Goal: Navigation & Orientation: Find specific page/section

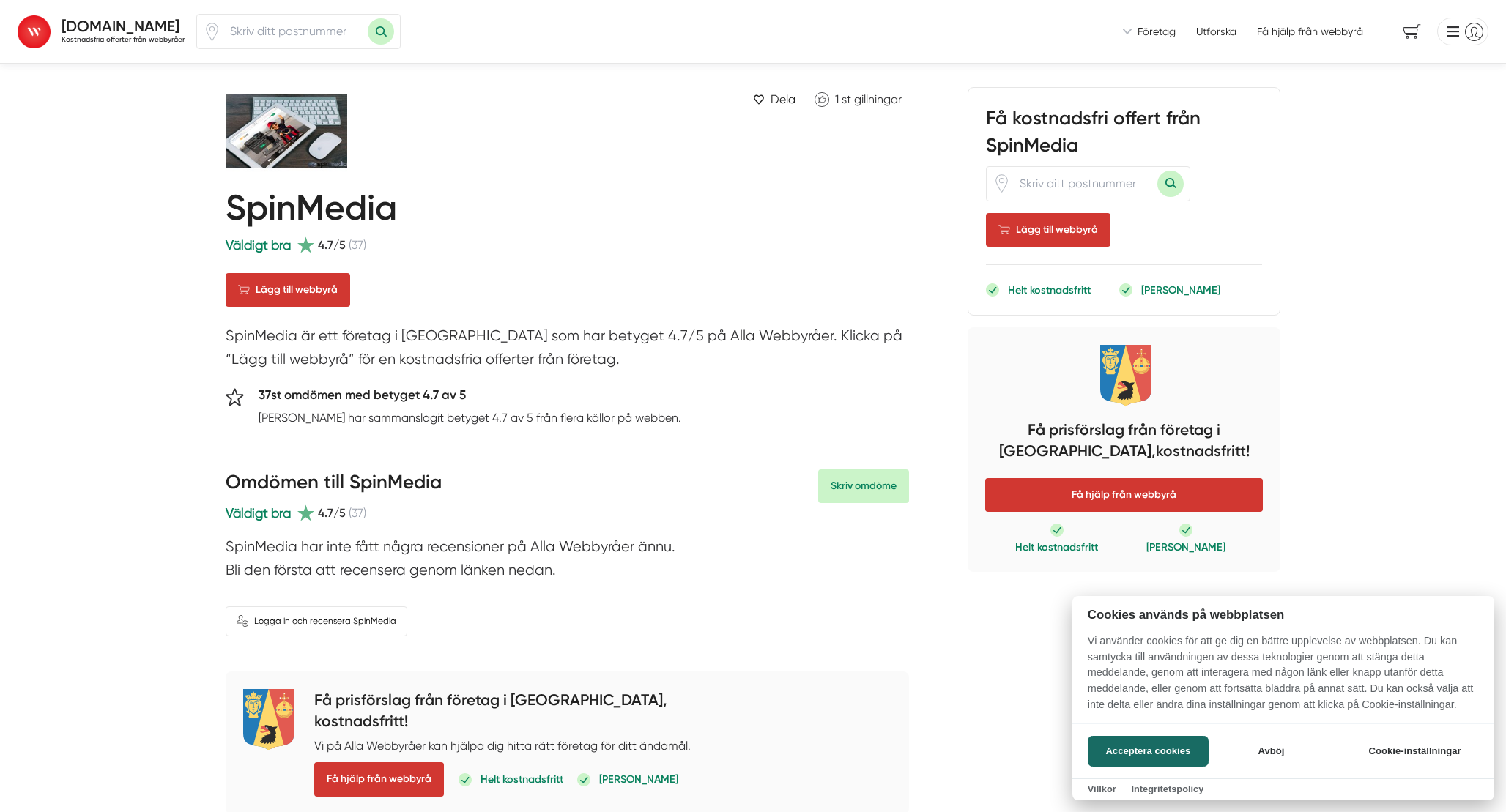
click at [26, 38] on div at bounding box center [753, 406] width 1506 height 812
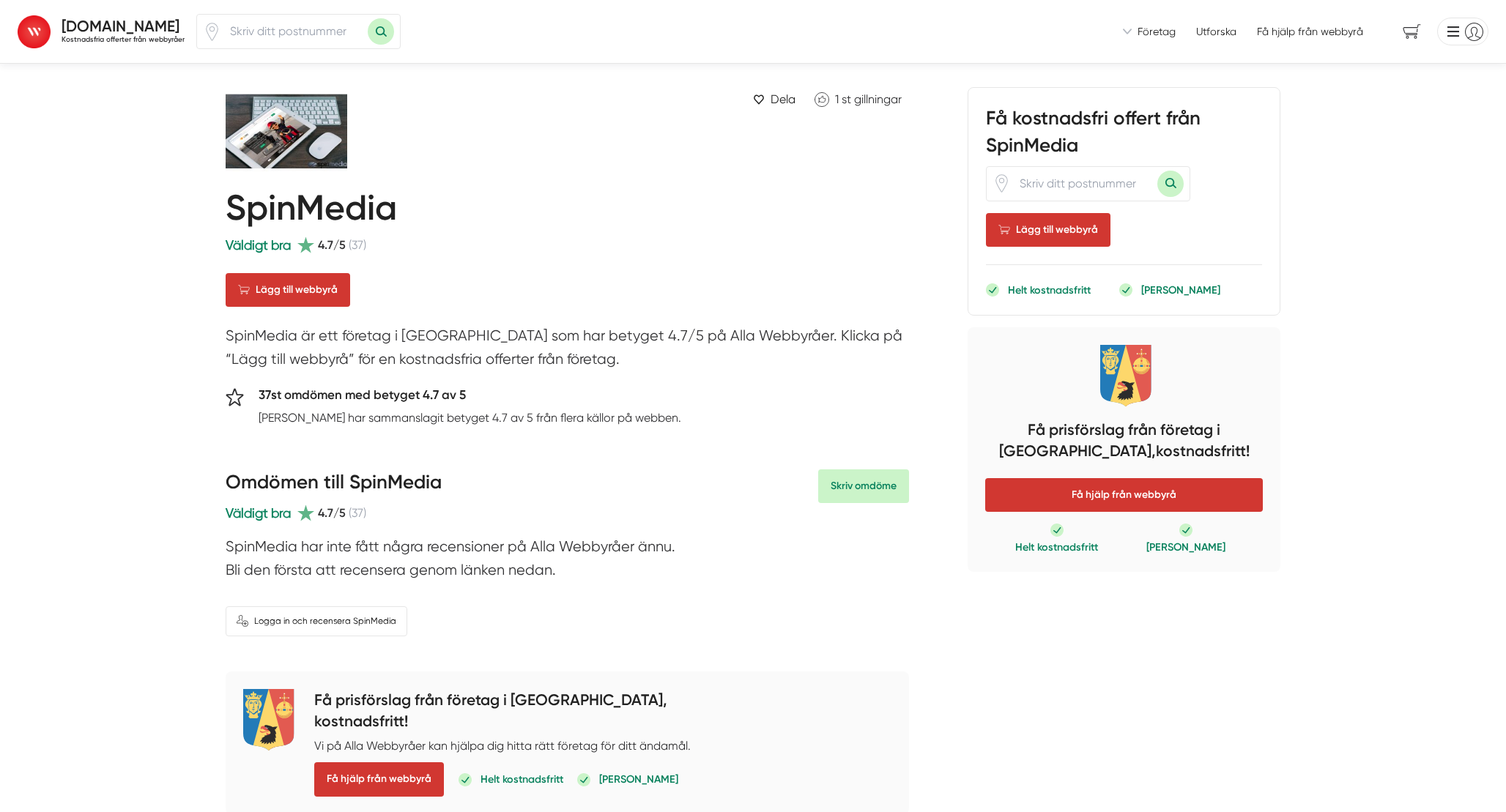
click at [79, 30] on strong "[DOMAIN_NAME]" at bounding box center [120, 26] width 118 height 18
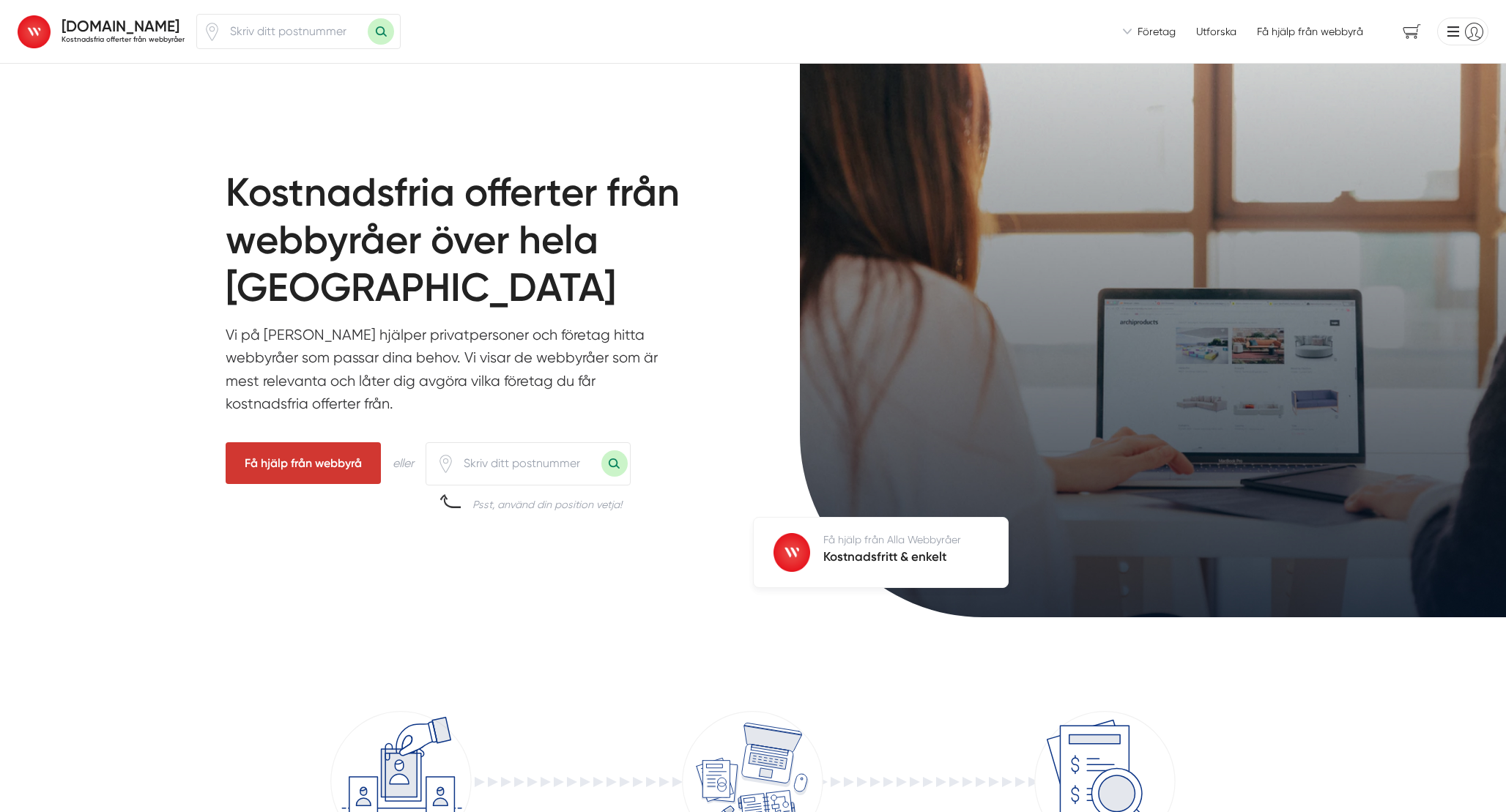
click at [492, 462] on input "number" at bounding box center [528, 463] width 147 height 34
type input "25244"
click at [610, 459] on button "Sök med postnummer" at bounding box center [614, 463] width 26 height 26
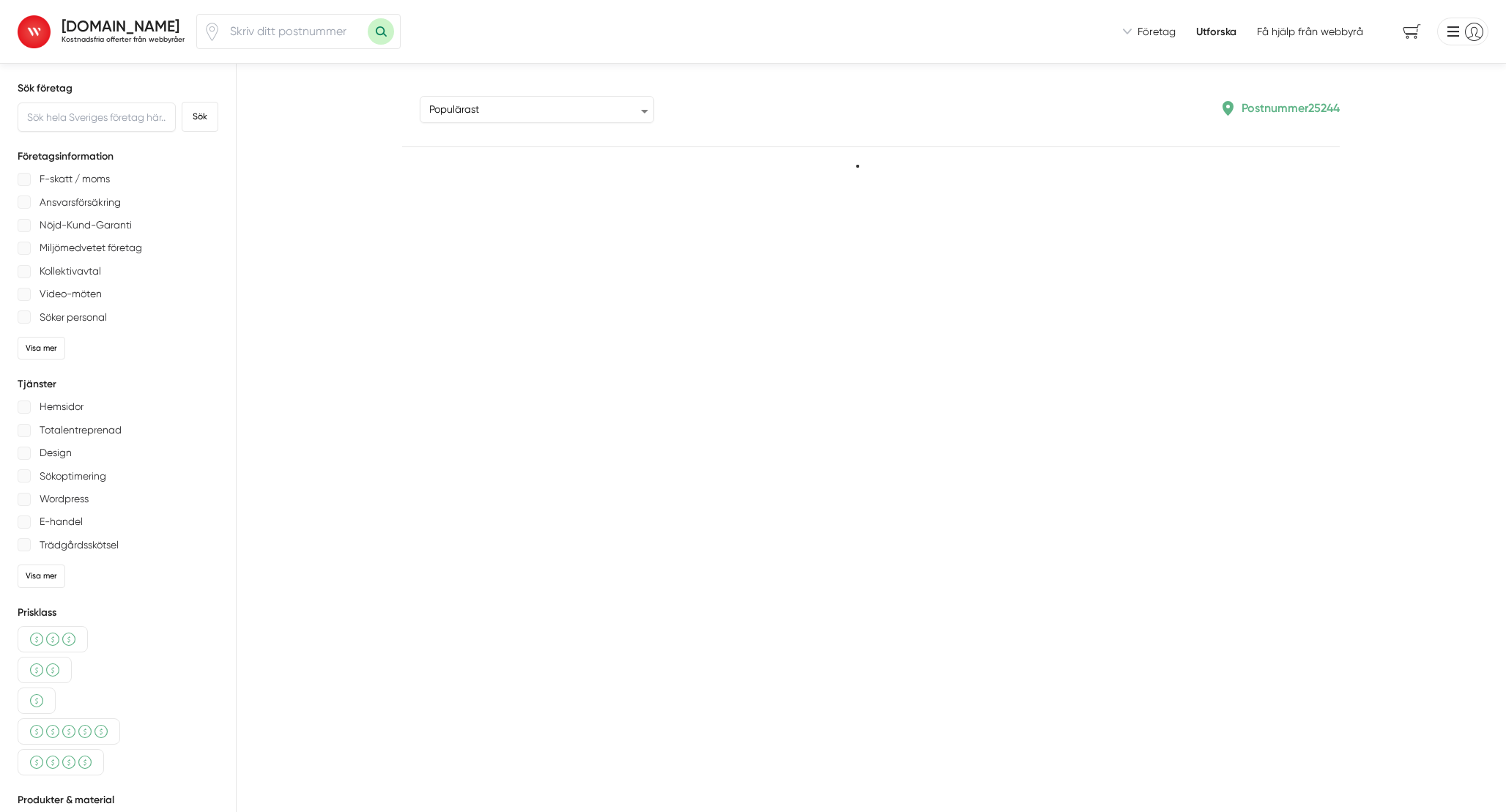
type input "25244"
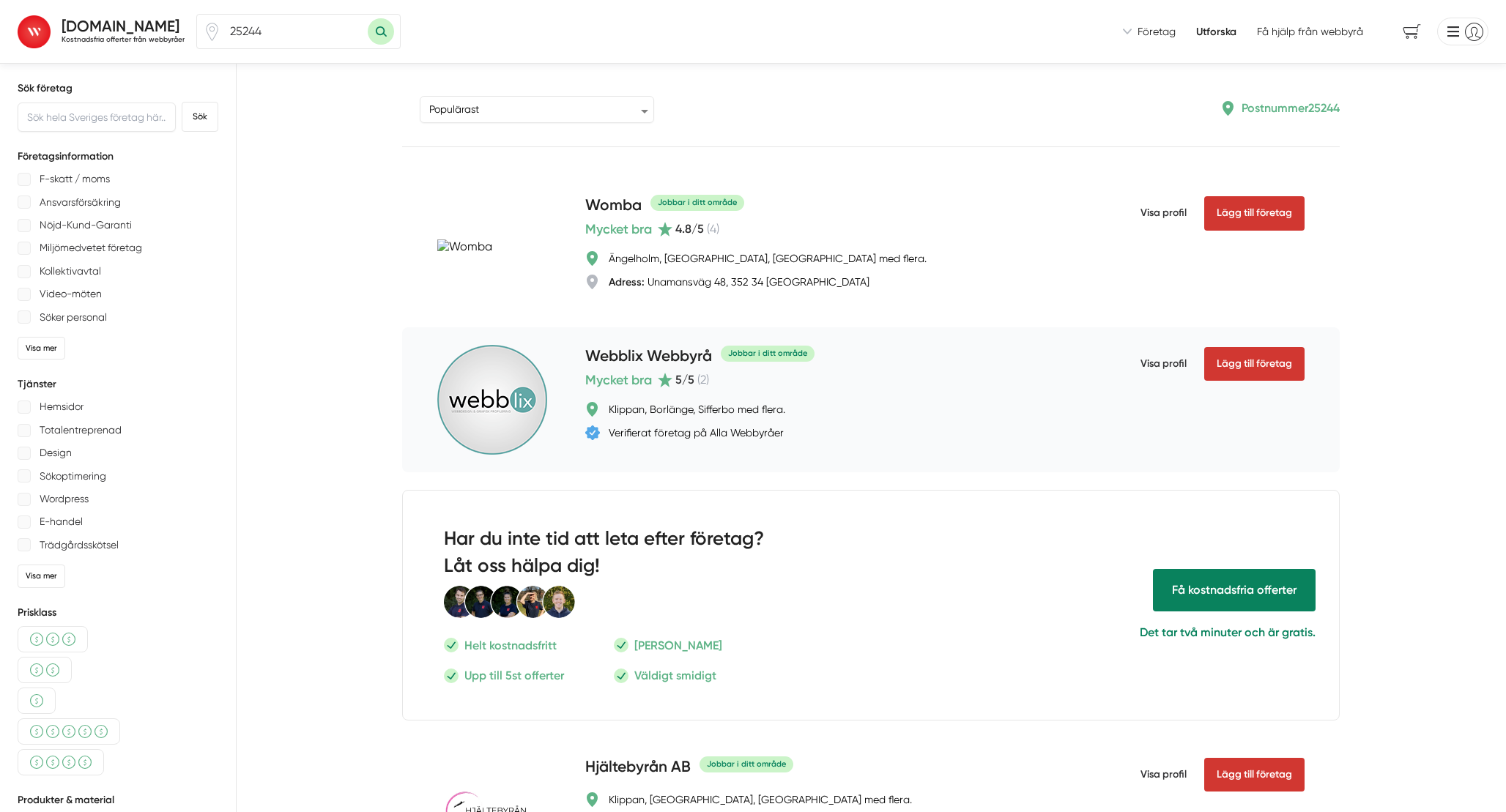
click at [1173, 360] on span "Visa profil" at bounding box center [1164, 363] width 47 height 38
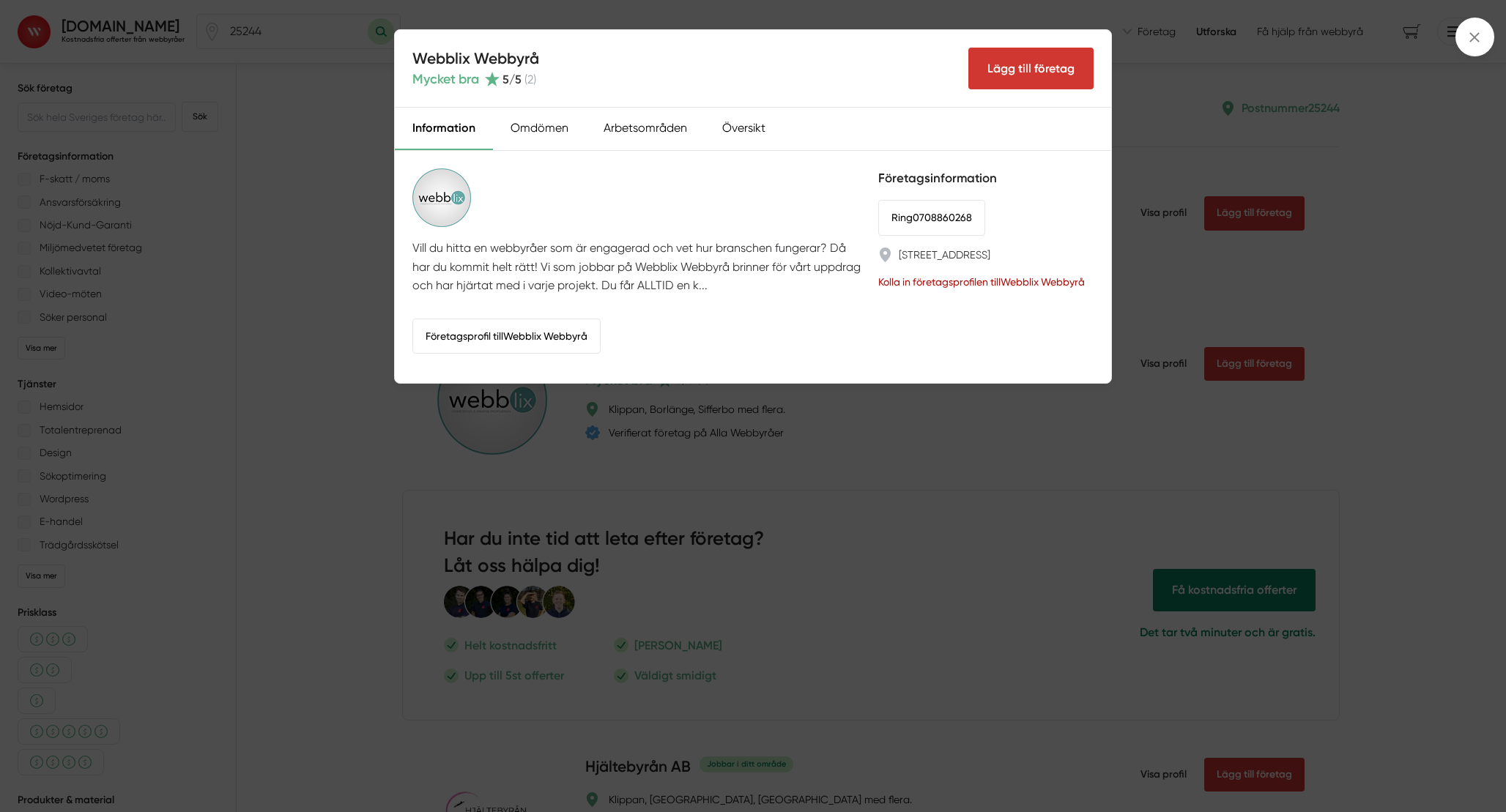
click at [941, 283] on link "Kolla in företagsprofilen till Webblix Webbyrå" at bounding box center [982, 282] width 207 height 16
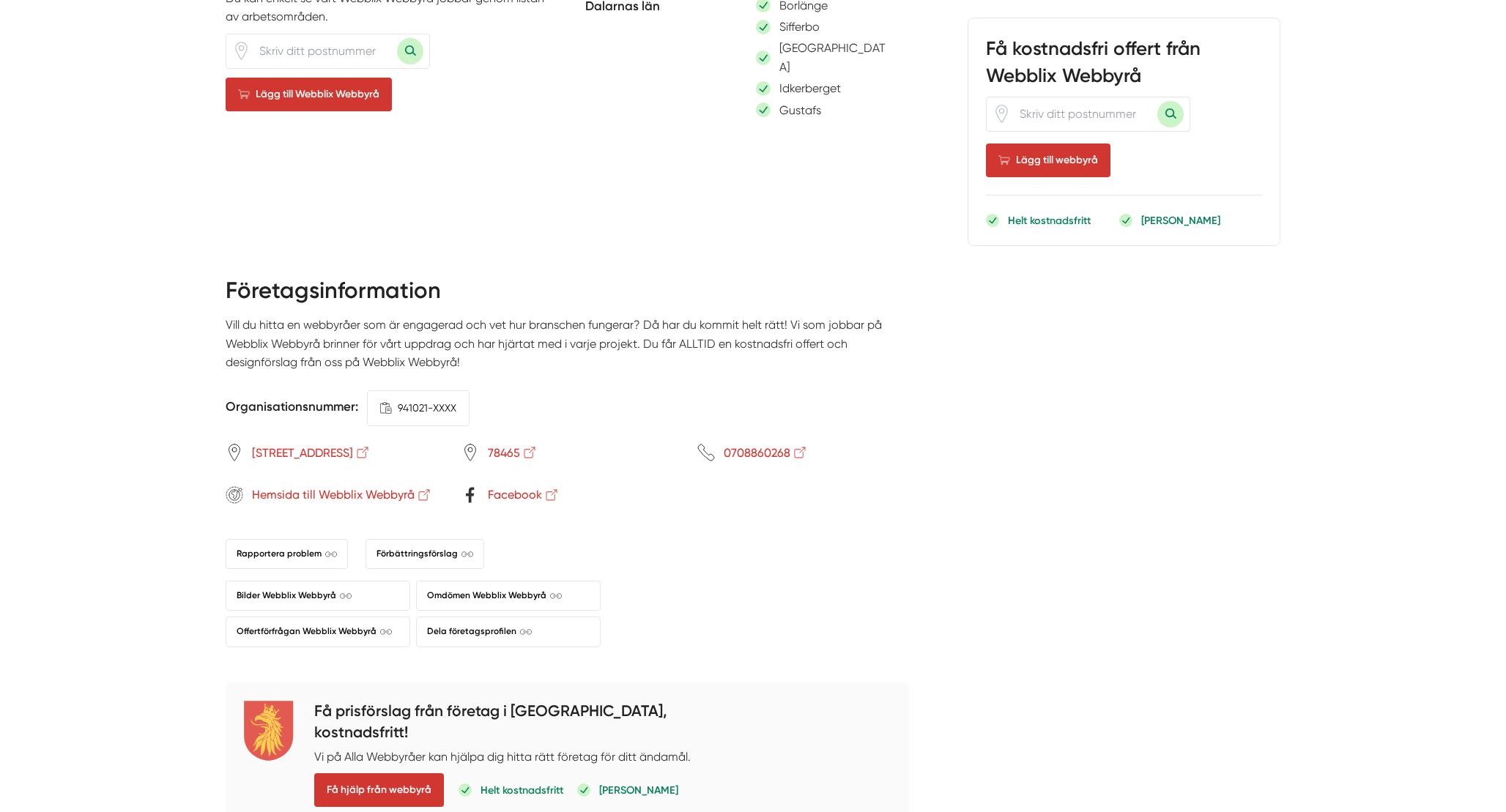
scroll to position [1220, 0]
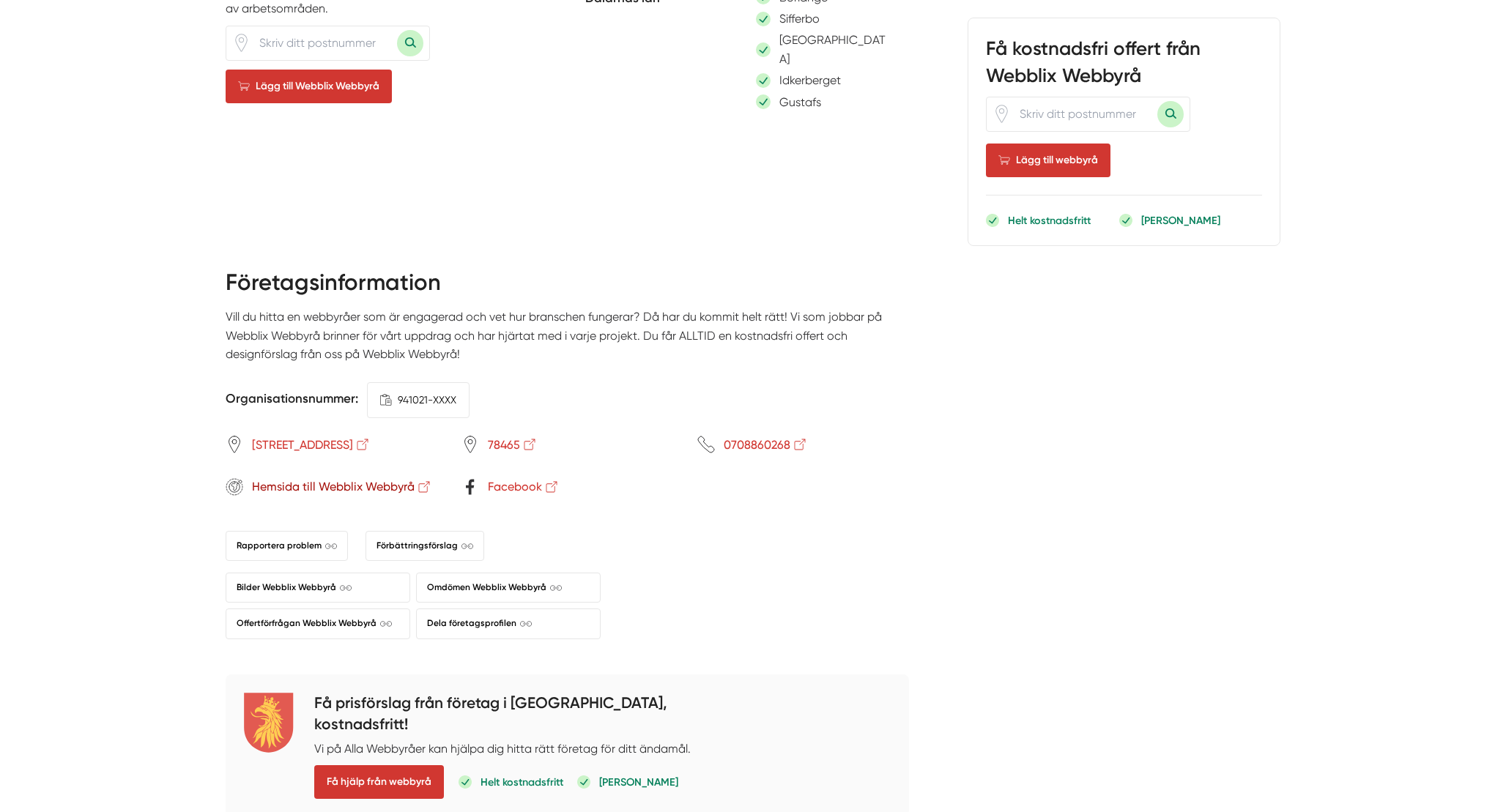
click at [346, 477] on span "Hemsida till Webblix Webbyrå" at bounding box center [342, 486] width 180 height 18
